Goal: Navigation & Orientation: Find specific page/section

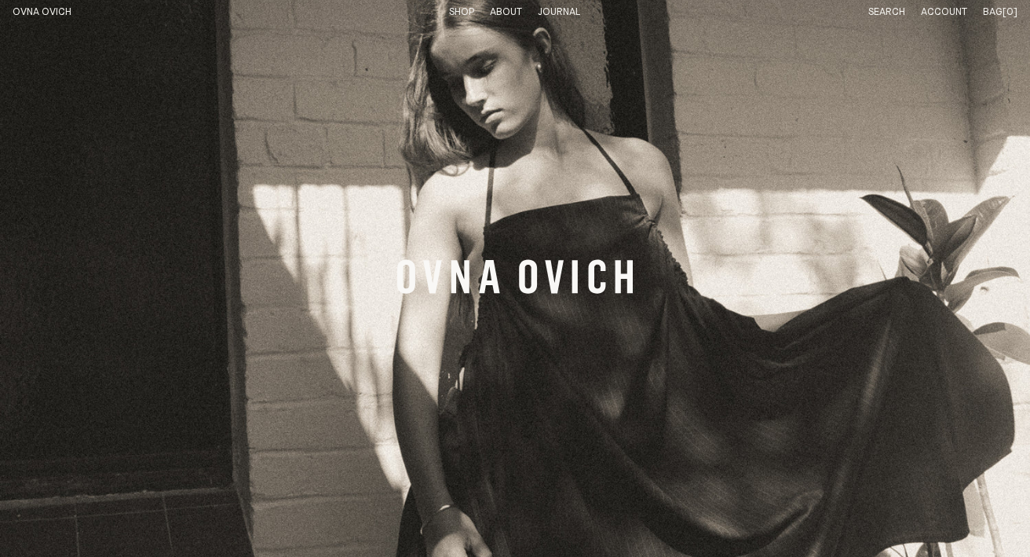
click at [458, 10] on link "Shop" at bounding box center [461, 12] width 25 height 10
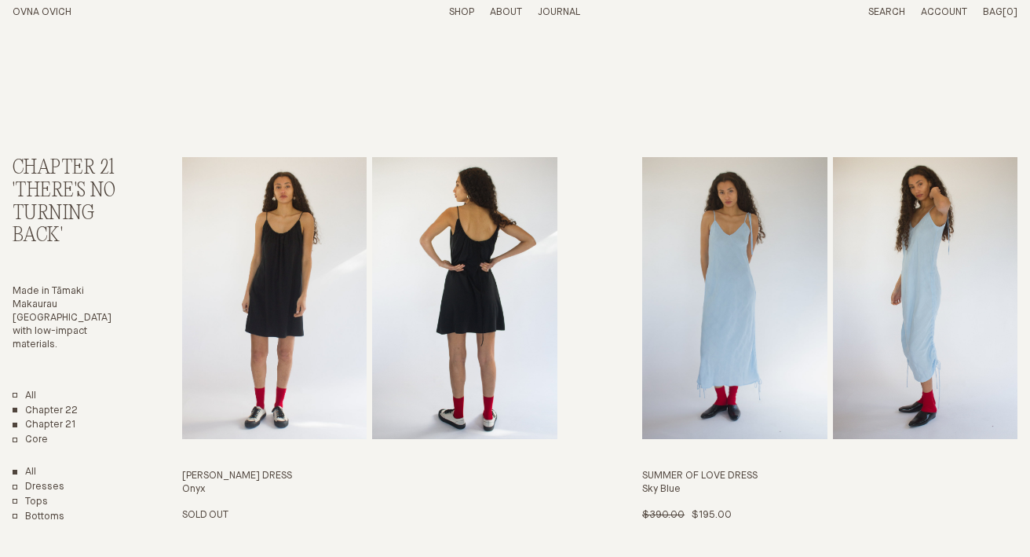
click at [59, 404] on link "Chapter 22" at bounding box center [45, 410] width 65 height 13
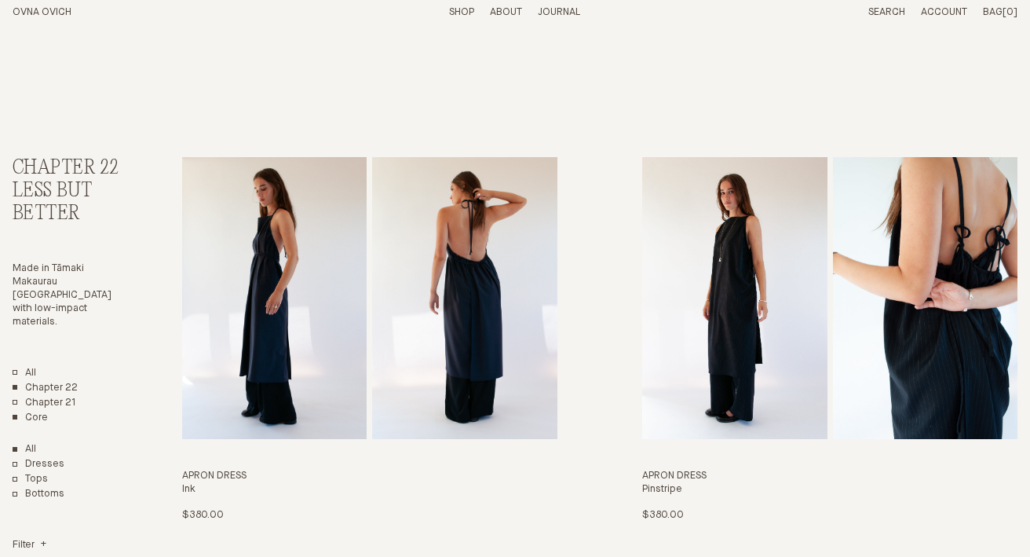
click at [40, 411] on link "Core" at bounding box center [30, 417] width 35 height 13
